Goal: Find specific page/section: Find specific page/section

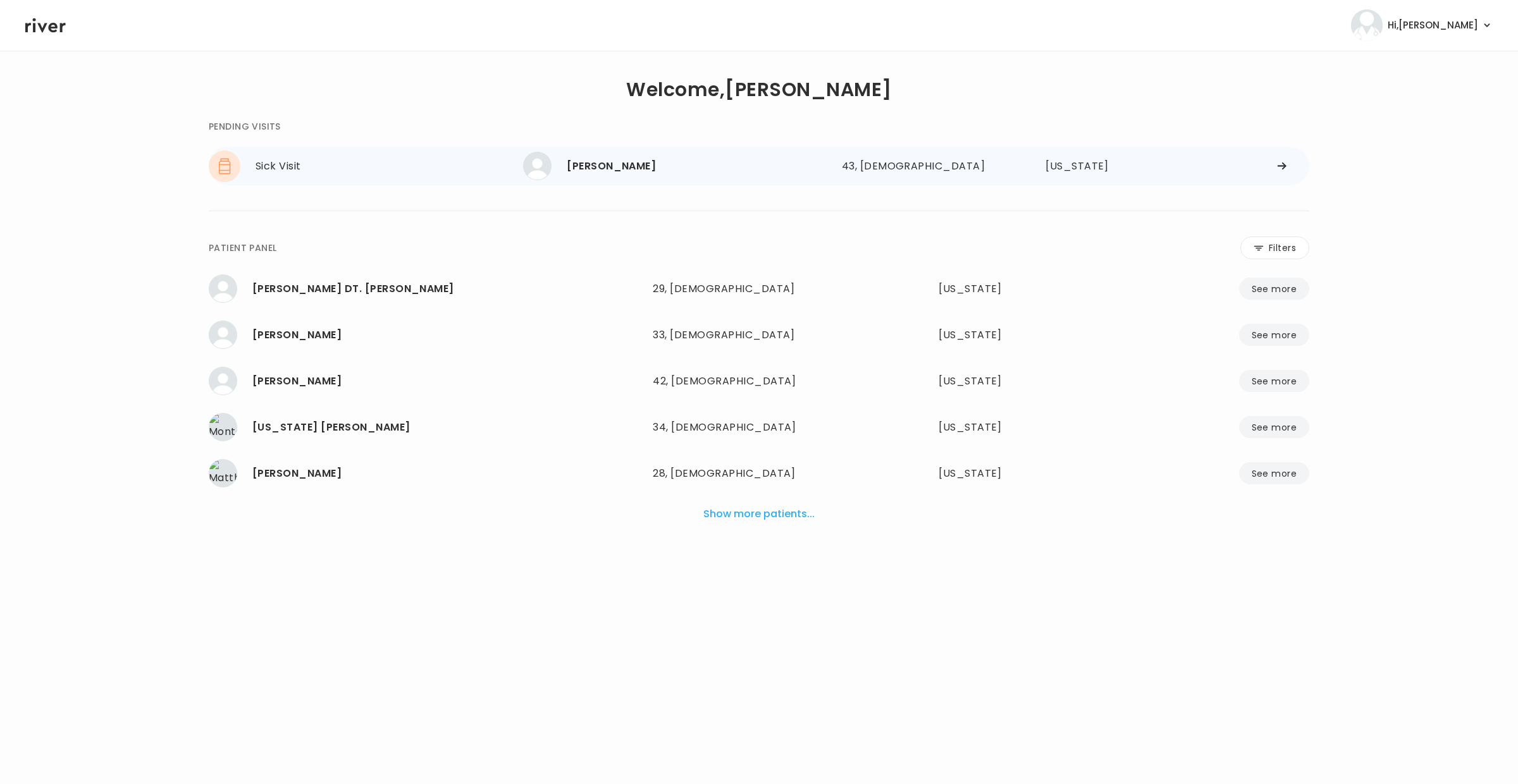
click at [1075, 168] on div "[US_STATE]" at bounding box center [1098, 166] width 104 height 18
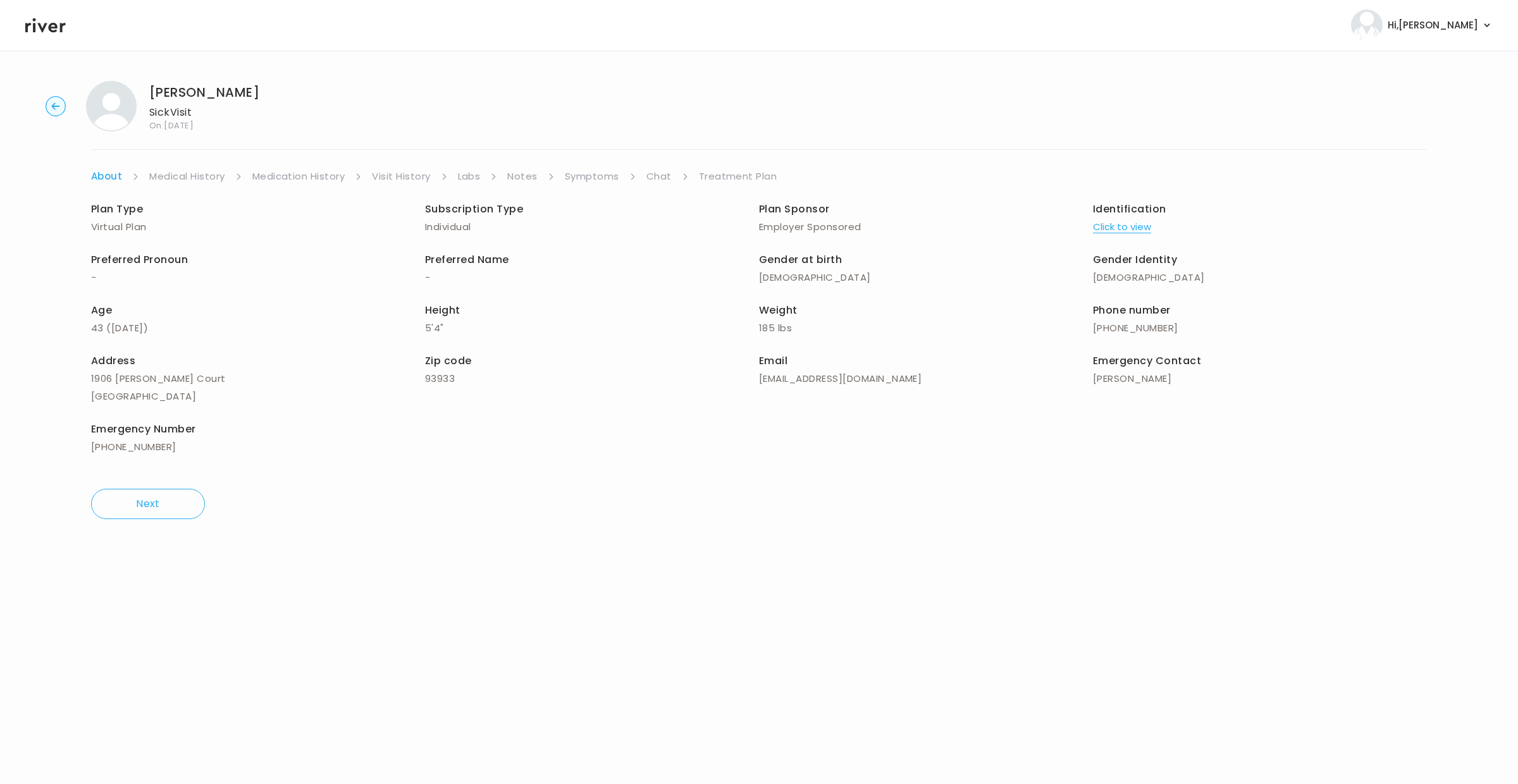
click at [582, 181] on link "Symptoms" at bounding box center [592, 176] width 54 height 18
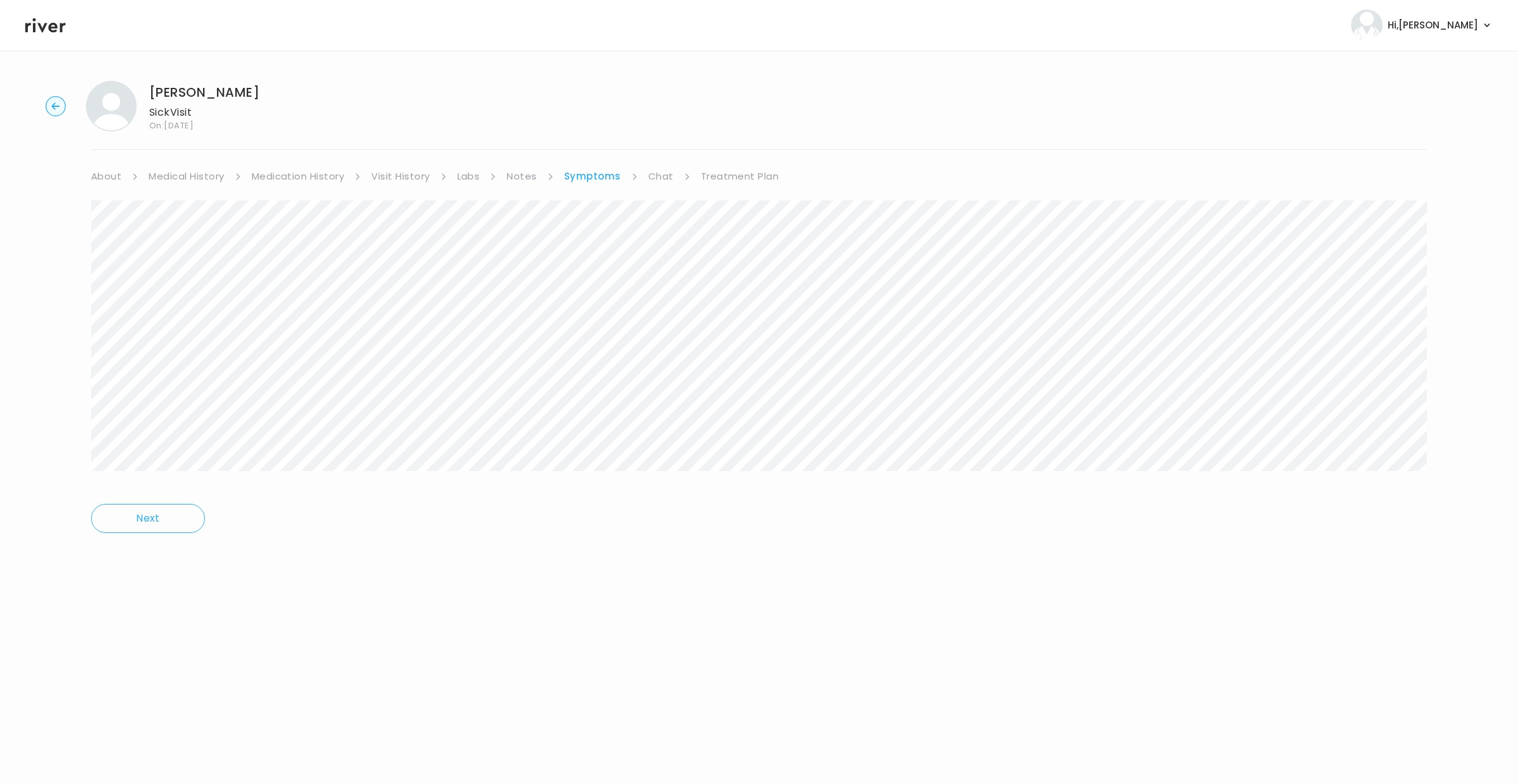
click at [473, 174] on link "Labs" at bounding box center [468, 176] width 23 height 18
click at [657, 175] on link "Chat" at bounding box center [660, 176] width 26 height 18
